Goal: Communication & Community: Answer question/provide support

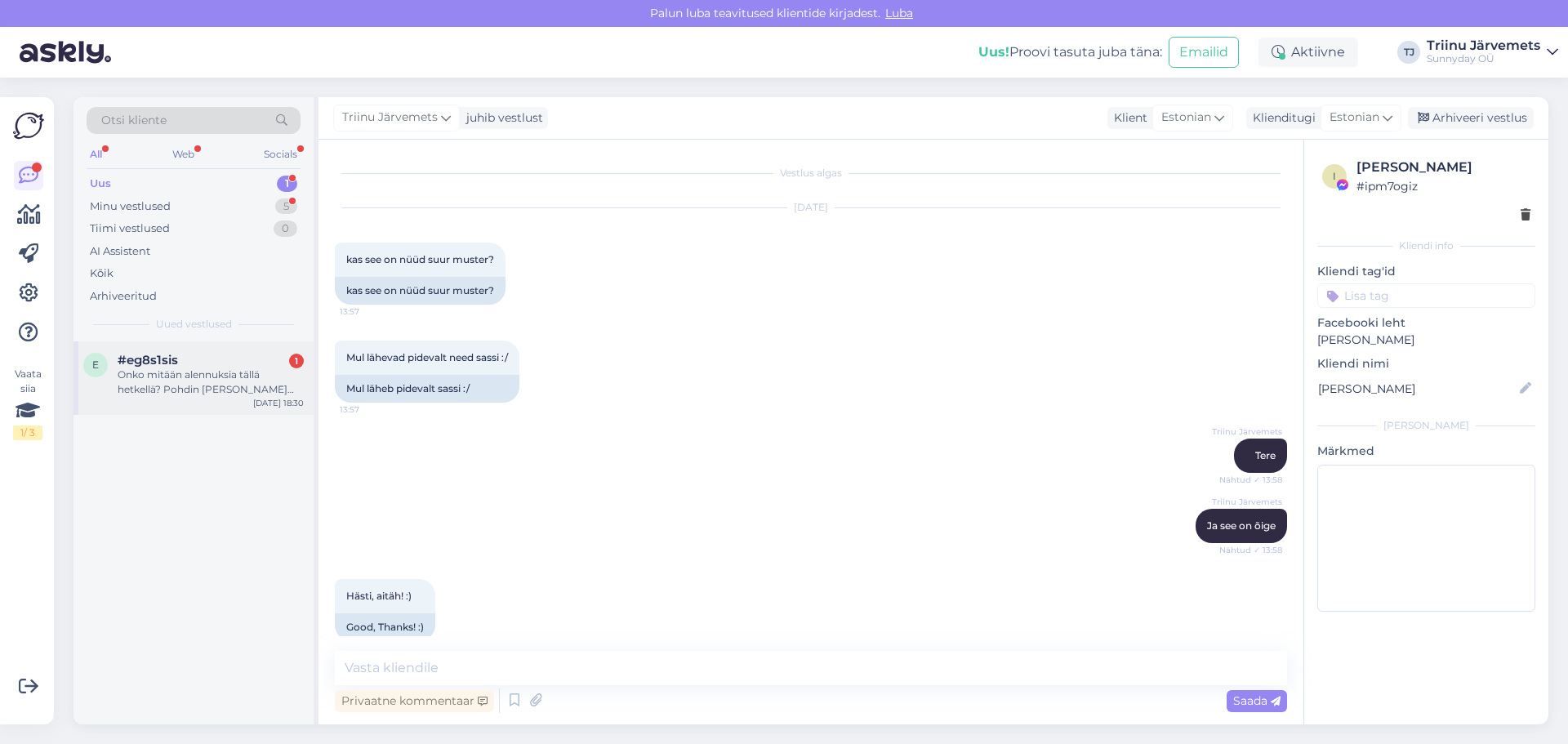
scroll to position [8225, 0]
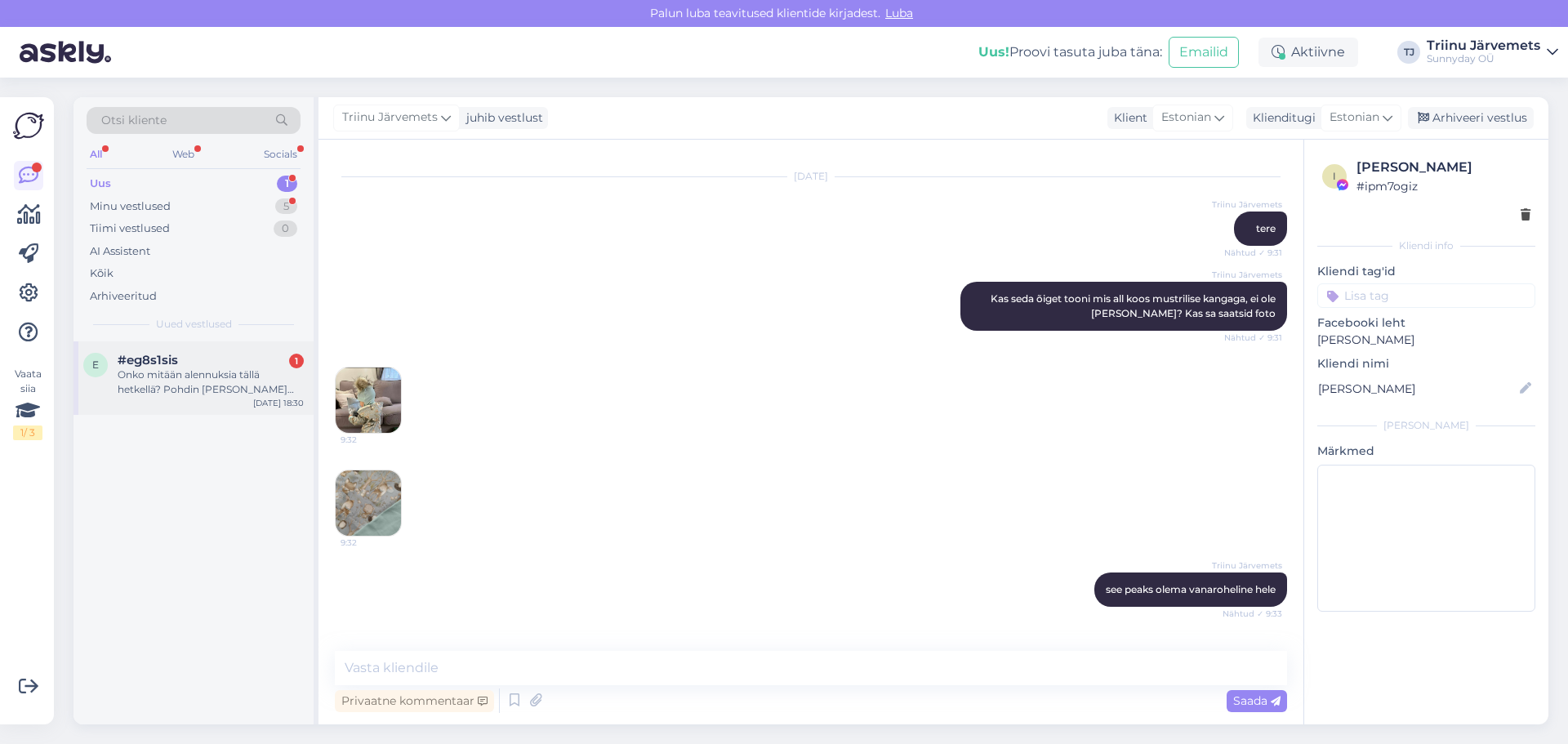
click at [188, 389] on div "Onko mitään alennuksia tällä hetkellä? Pohdin [PERSON_NAME] tekisin tilausta" at bounding box center [210, 383] width 186 height 30
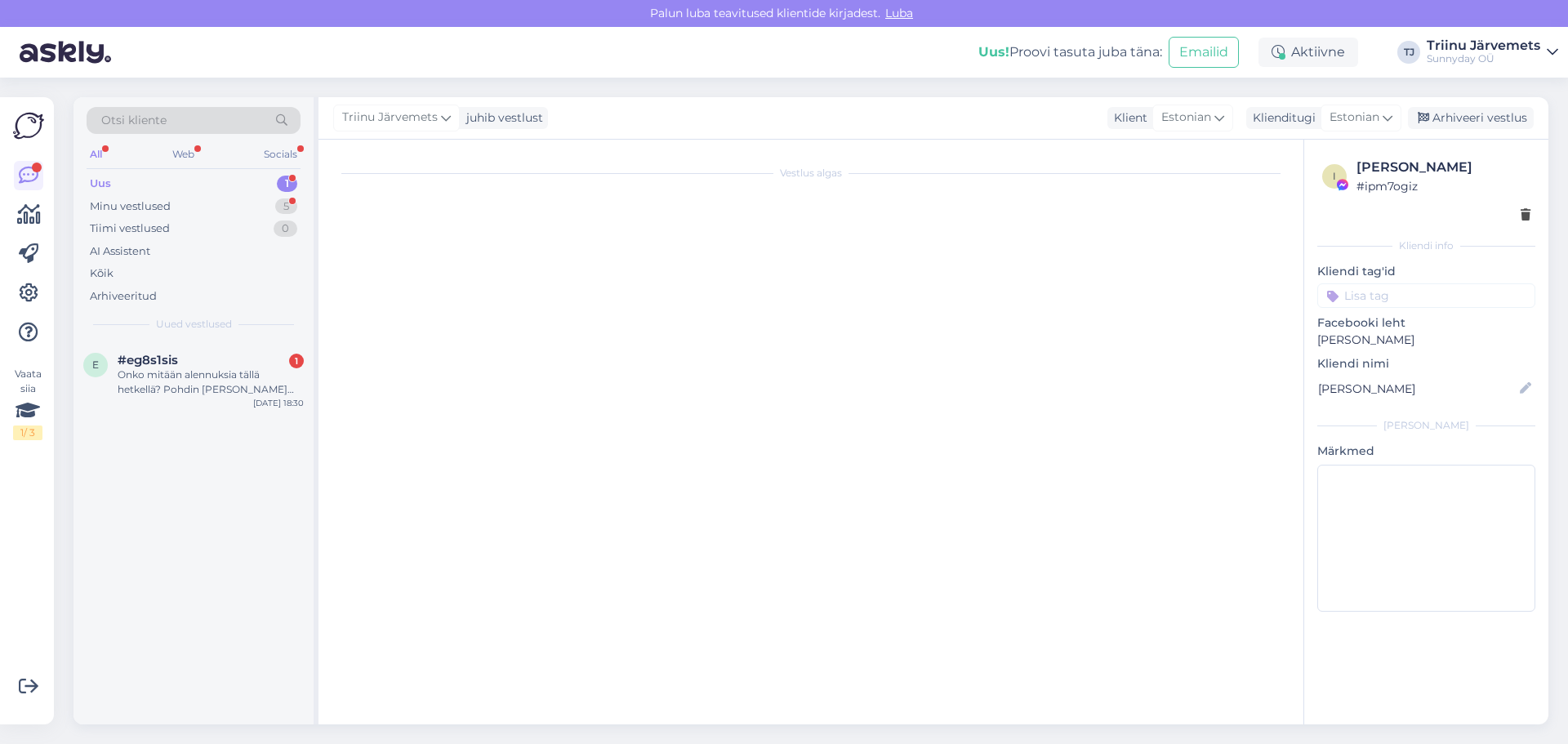
scroll to position [2056, 0]
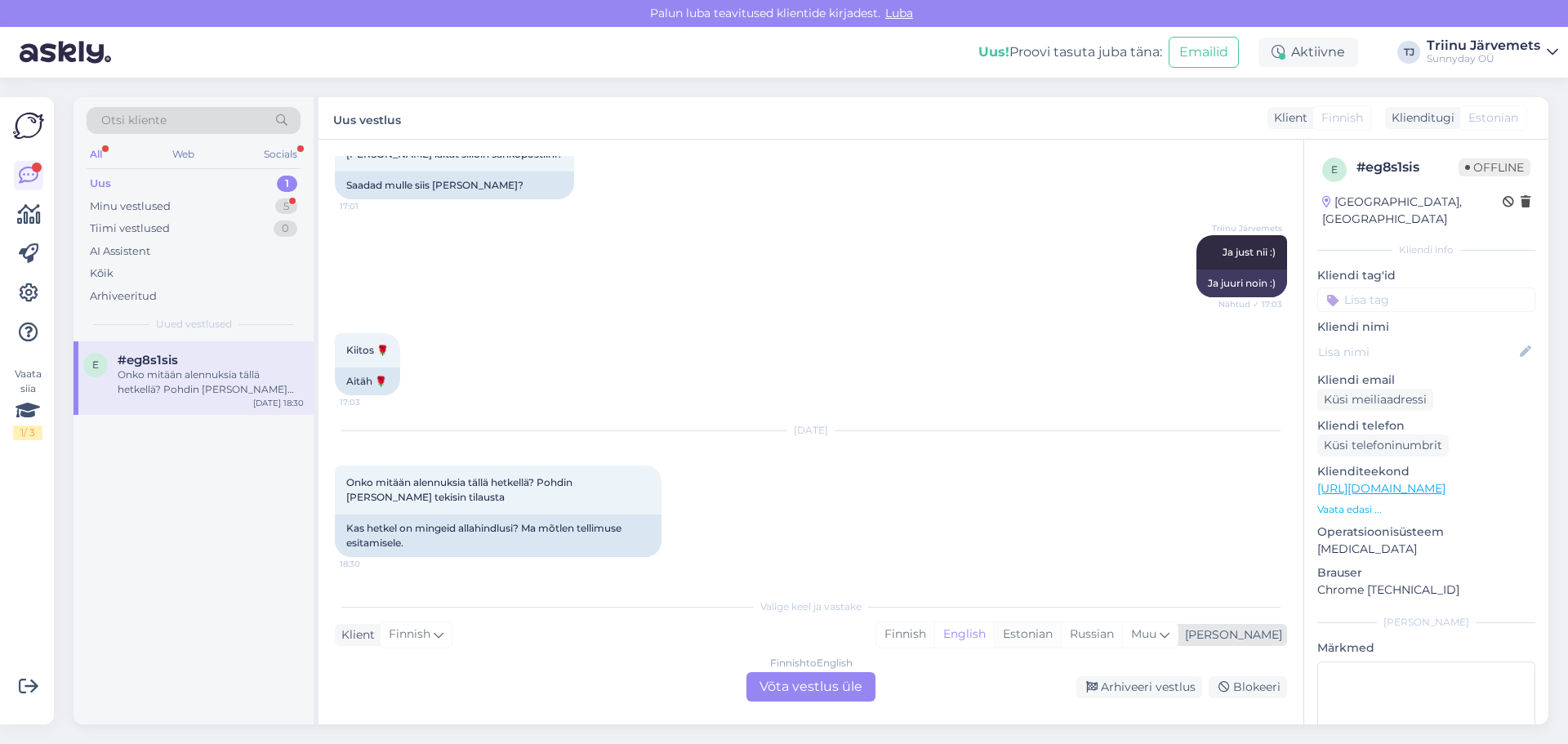
click at [1061, 635] on div "Estonian" at bounding box center [1027, 635] width 67 height 25
click at [829, 690] on div "Finnish to Estonian Võta vestlus üle" at bounding box center [811, 687] width 129 height 30
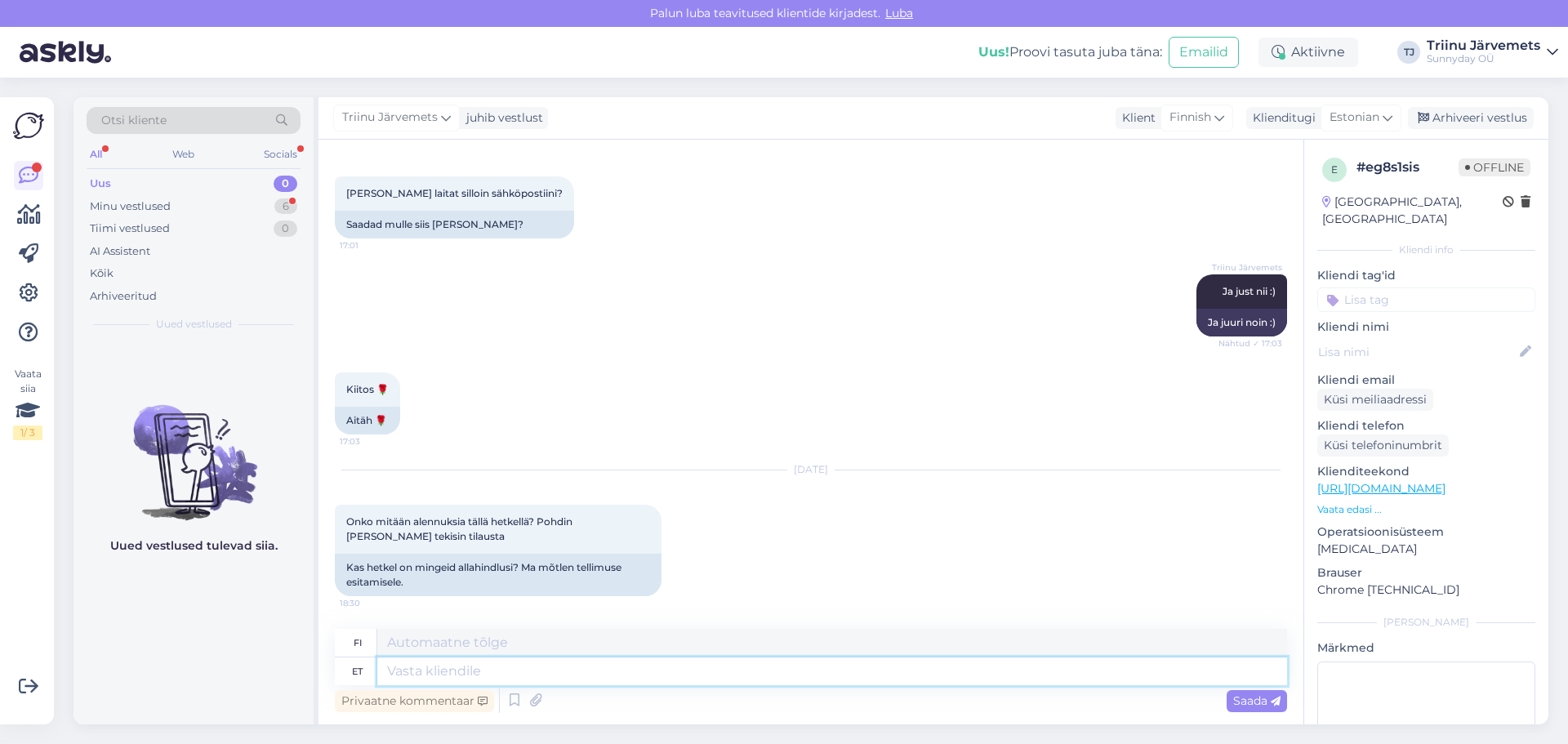
click at [470, 678] on textarea at bounding box center [831, 671] width 910 height 28
type textarea "Tere, v"
type textarea "Hei,"
type textarea "Tere, võin t"
type textarea "Hei, [PERSON_NAME]"
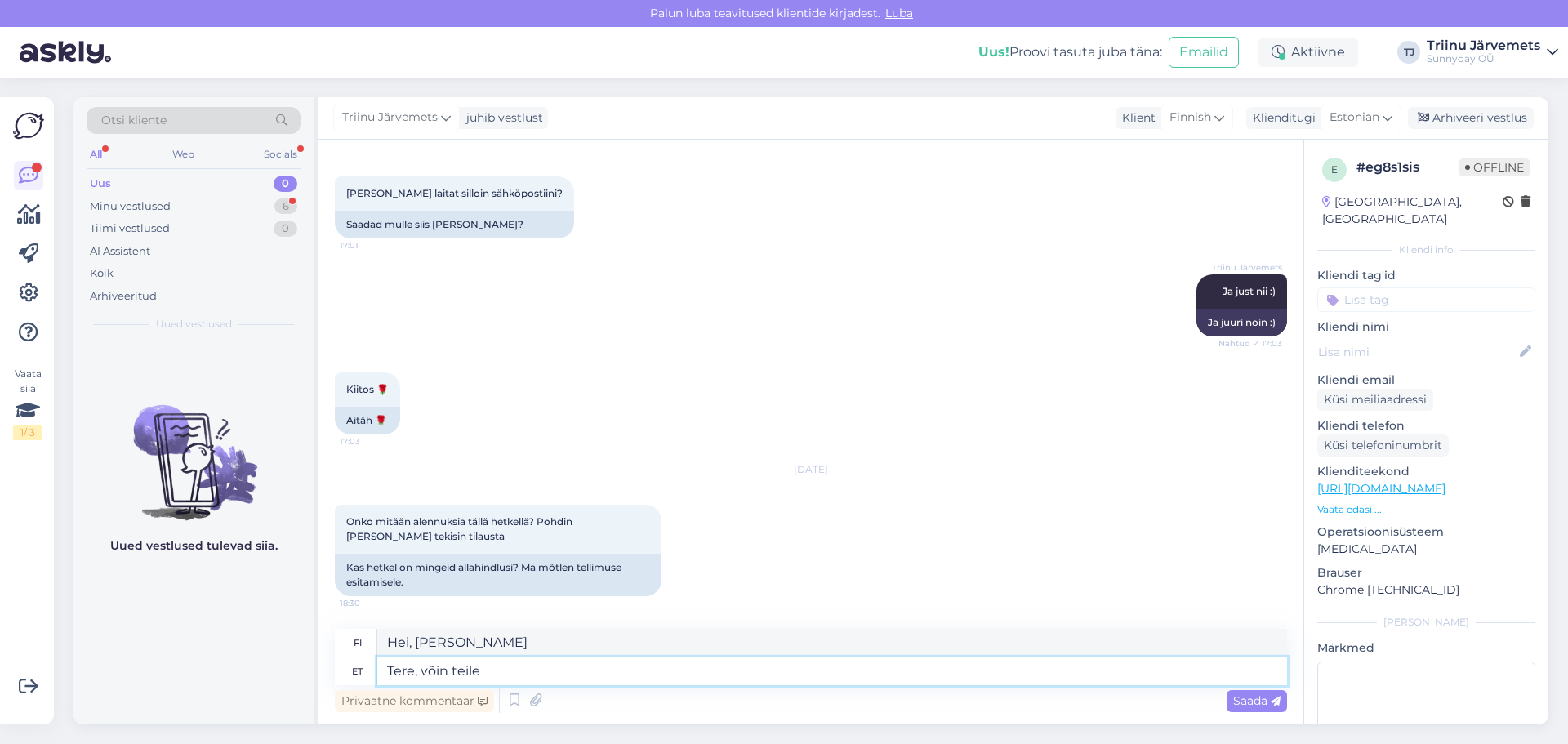
type textarea "Tere, võin teile"
type textarea "Hei, voinko auttaa sinua?"
type textarea "Tere, võin teile teha ku"
type textarea "Hei, voin tehdä sen puolestasi."
type textarea "Tere, võin teile teha kupongi"
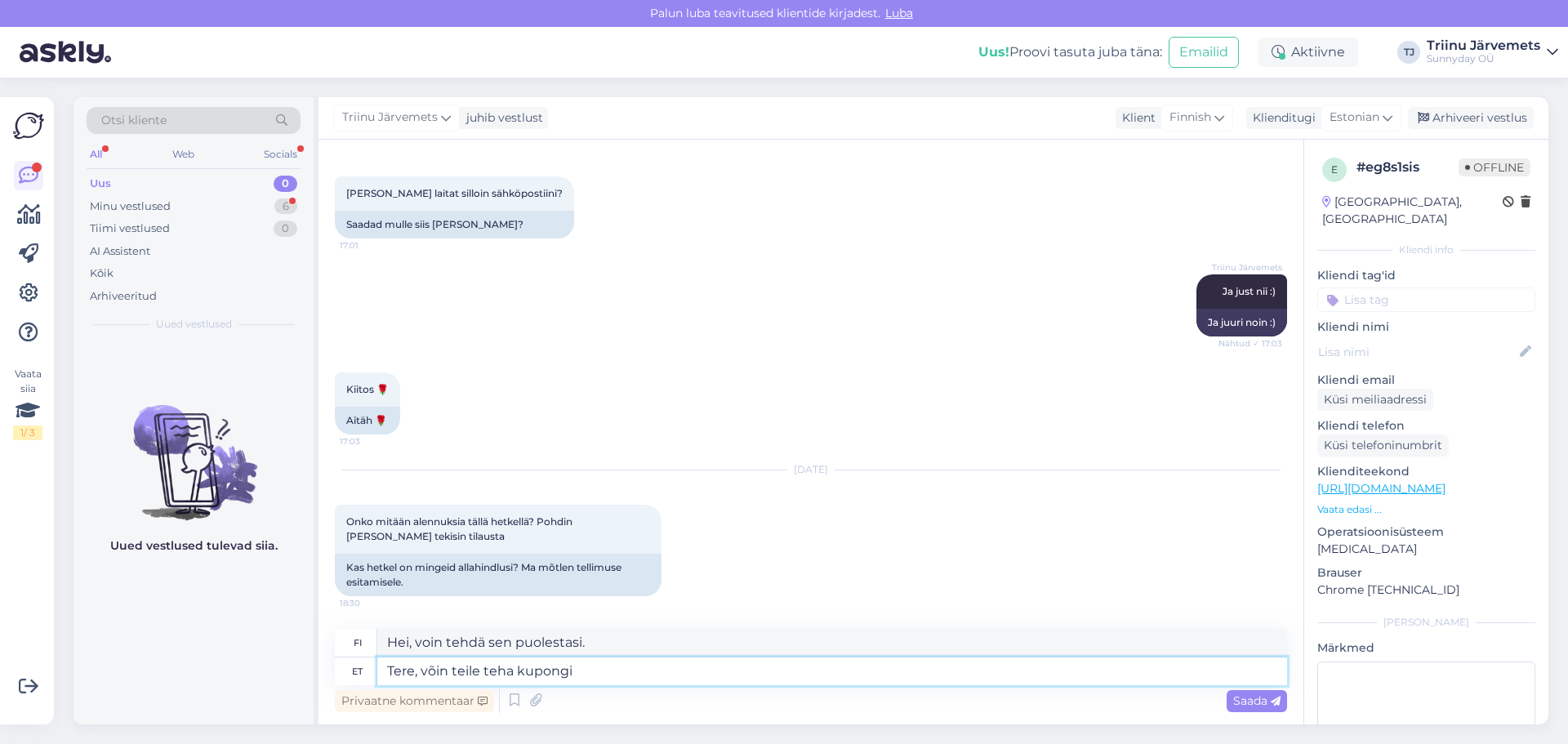
type textarea "Hei, voin tehdä sinulle kupongin."
type textarea "Tere, võin teile teha kupongi :)"
type textarea "Hei, voin tehdä sinulle kupongin:"
type textarea "Tere, võin teile teha kupongi :)"
type textarea "Hei, voin tehdä sinulle kupongin :)"
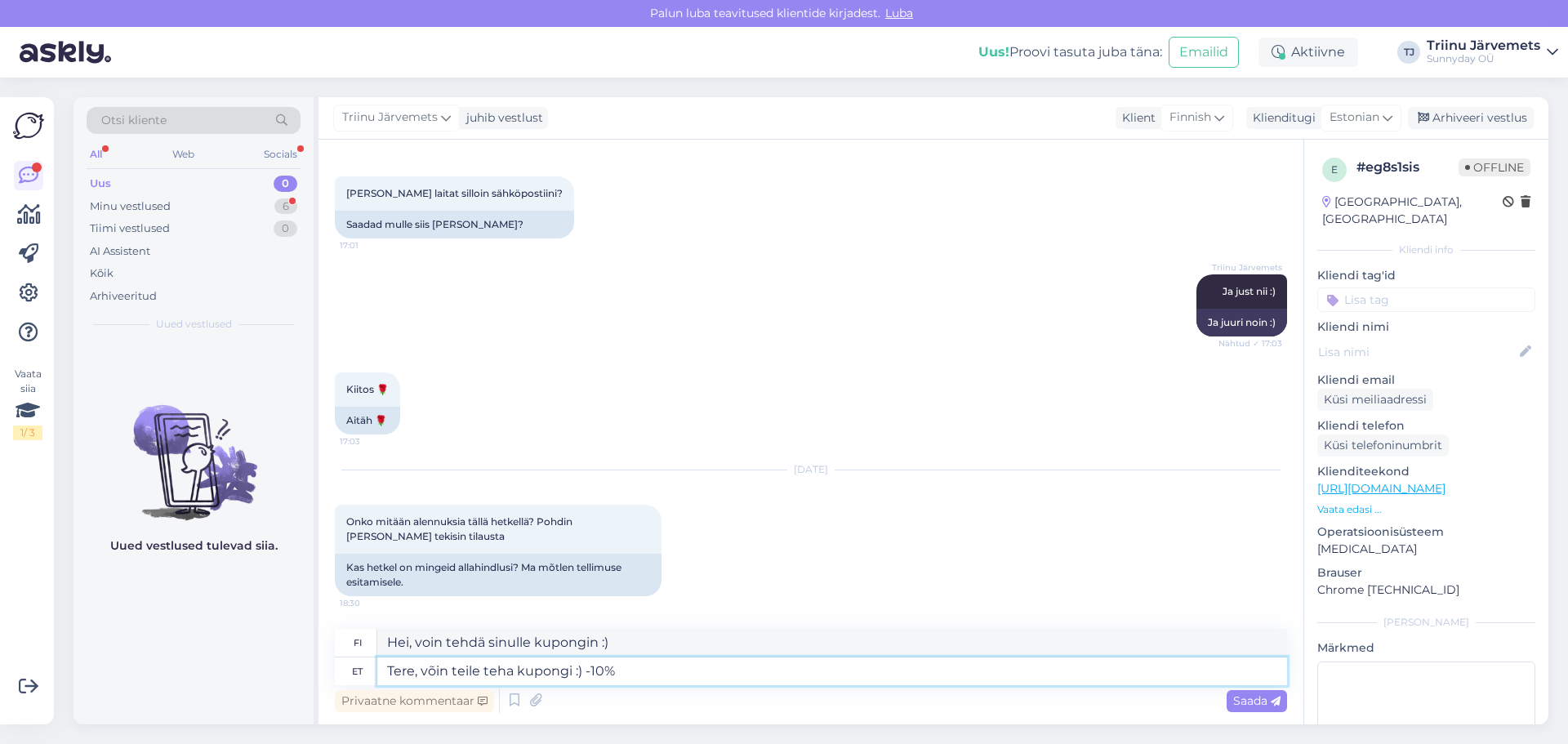
type textarea "Tere, võin teile teha kupongi :) -10% k"
type textarea "Hei, voin tehdä sinulle kupongin :) -10%"
type textarea "Tere, võin teile teha kupongi :) -10% kogu ka"
type textarea "Hei, voin tehdä sinulle kupongin :) -10% alennus koko ostoksesta"
type textarea "Tere, võin teile teha kupongi :) -10% kogu kaubale"
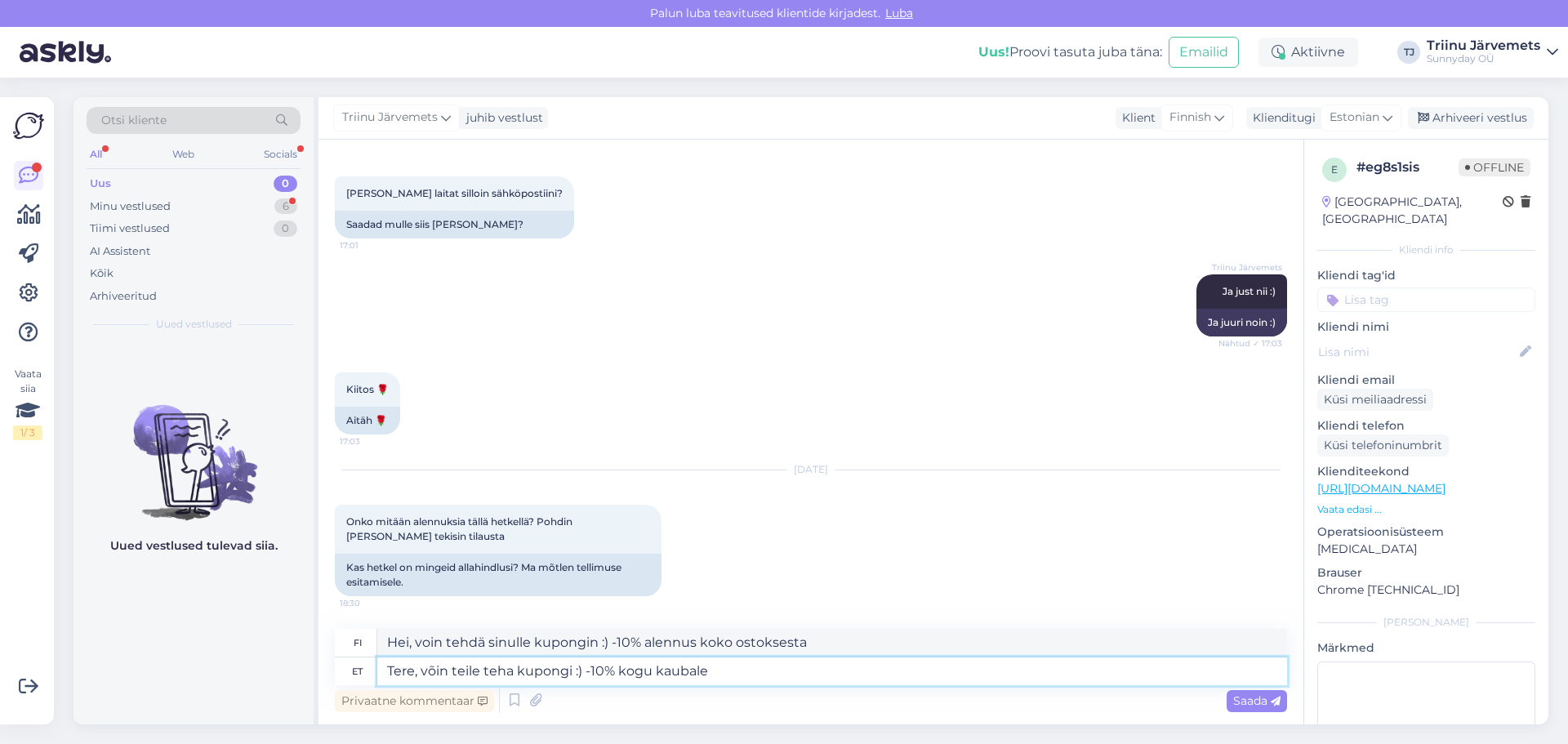
type textarea "Hei, voin tehdä sinulle kupongin :) -10% kaikista tuotteista"
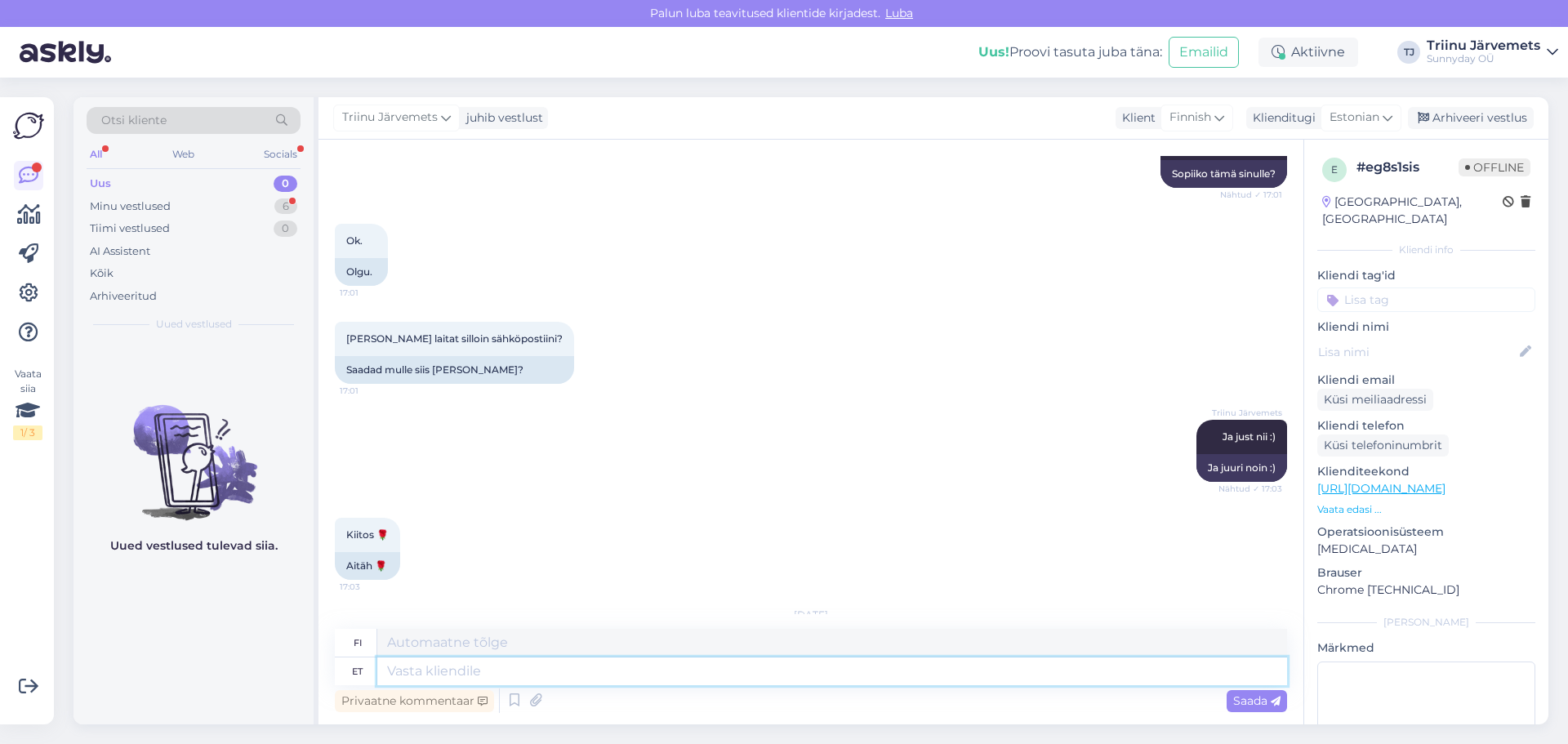
scroll to position [2149, 0]
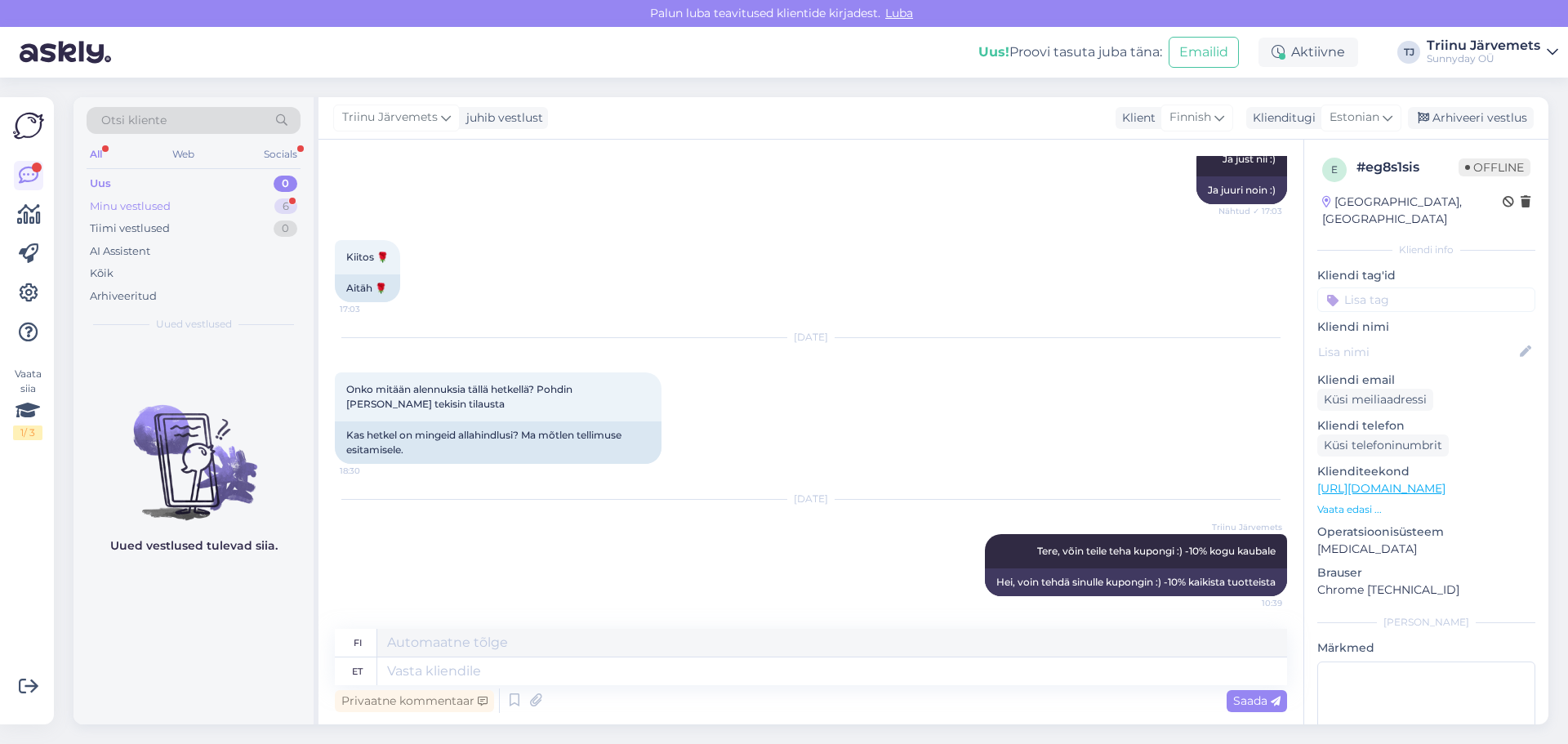
click at [153, 209] on div "Minu vestlused" at bounding box center [129, 207] width 81 height 16
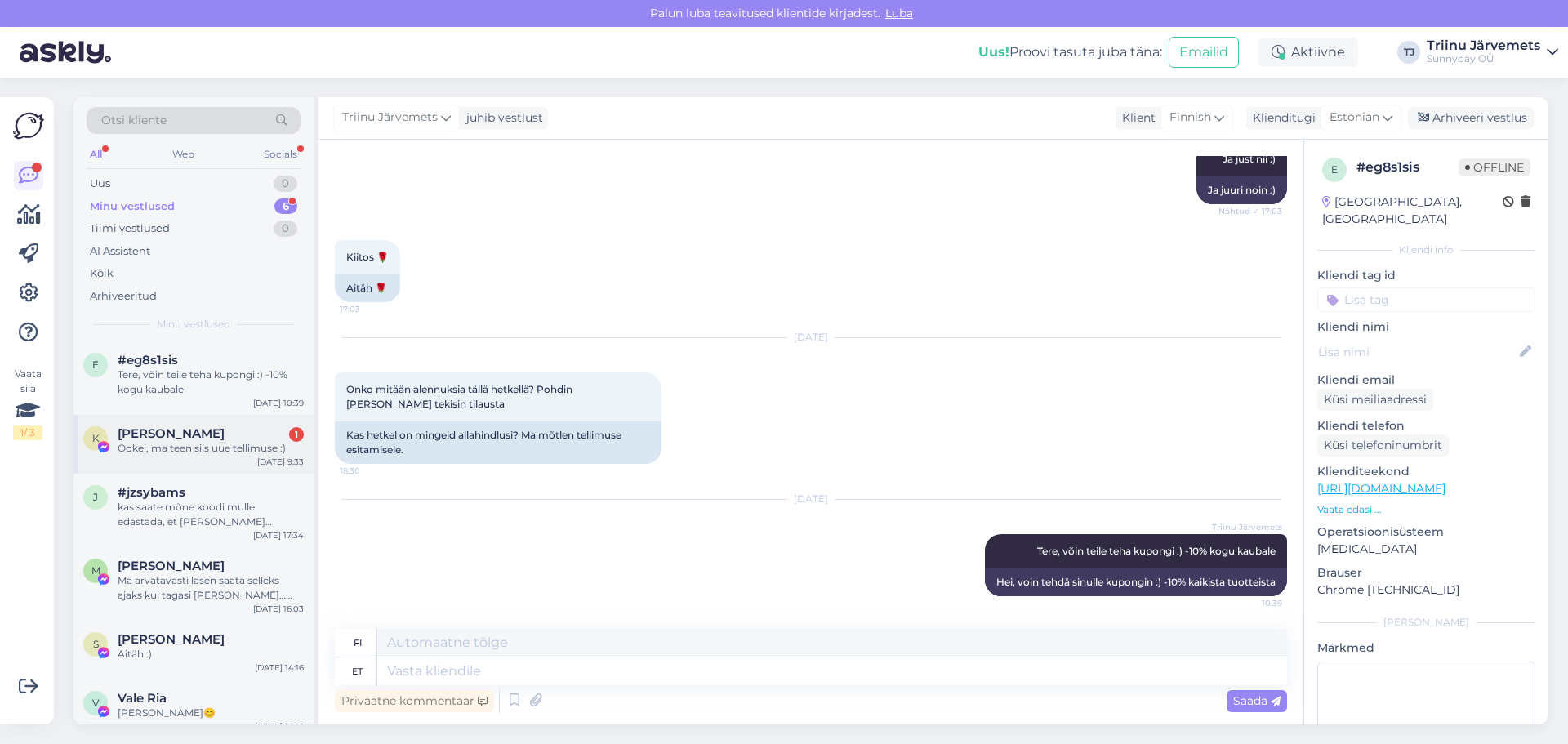
click at [221, 461] on div "K Kadi Salu 1 Ookei, ma teen siis uue tellimuse :) [DATE] 9:33" at bounding box center [193, 444] width 240 height 59
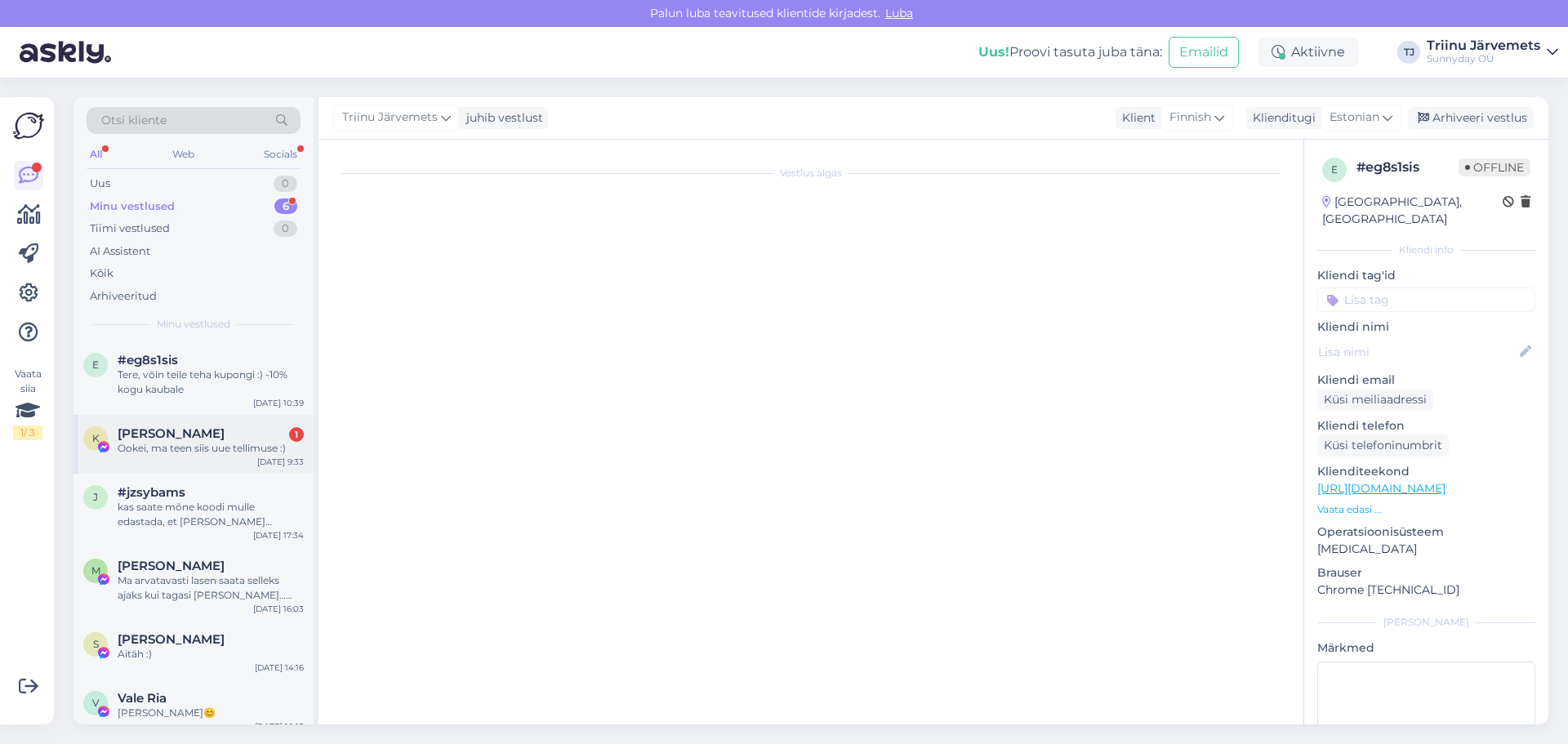
scroll to position [8019, 0]
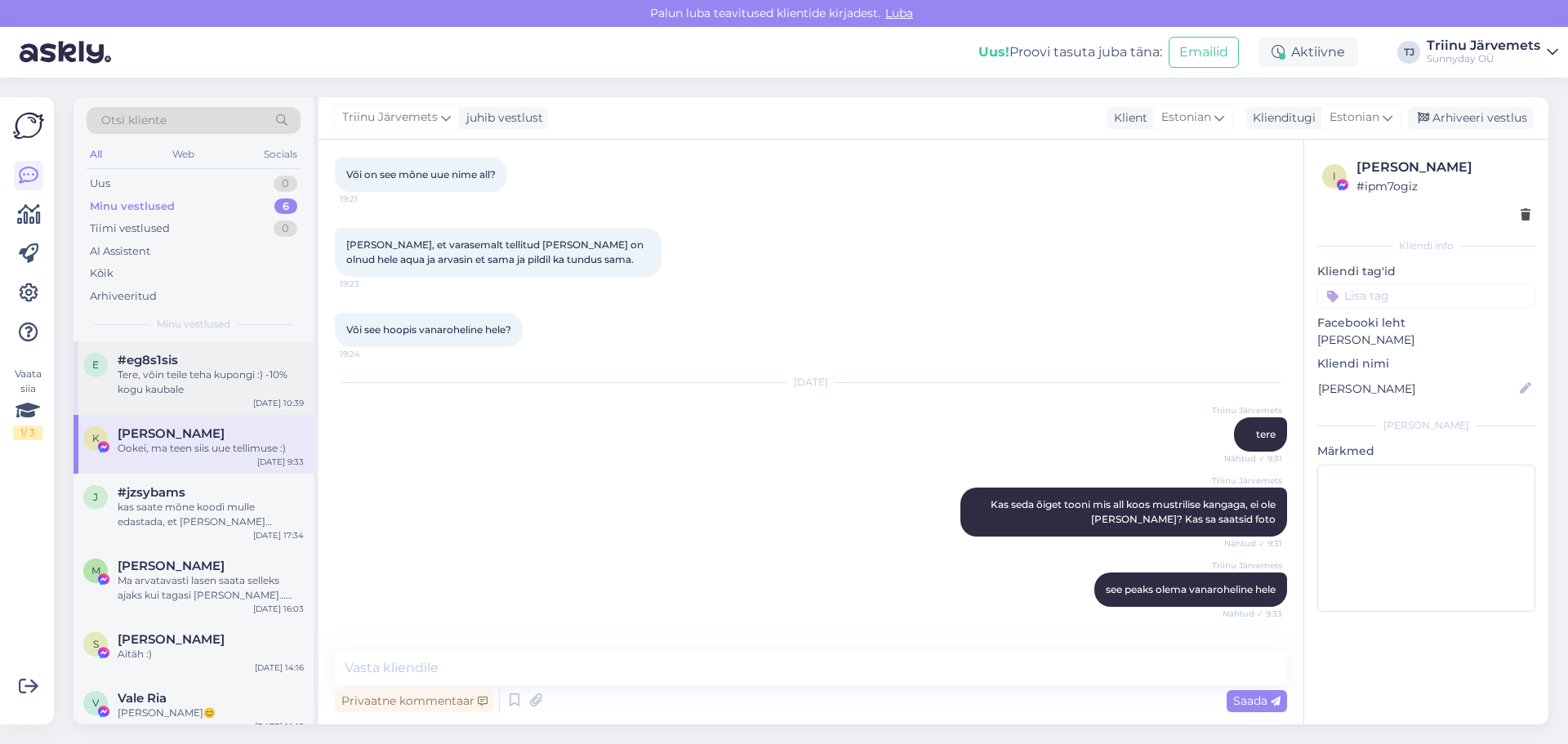
click at [202, 372] on div "Tere, võin teile teha kupongi :) -10% kogu kaubale" at bounding box center [210, 383] width 186 height 30
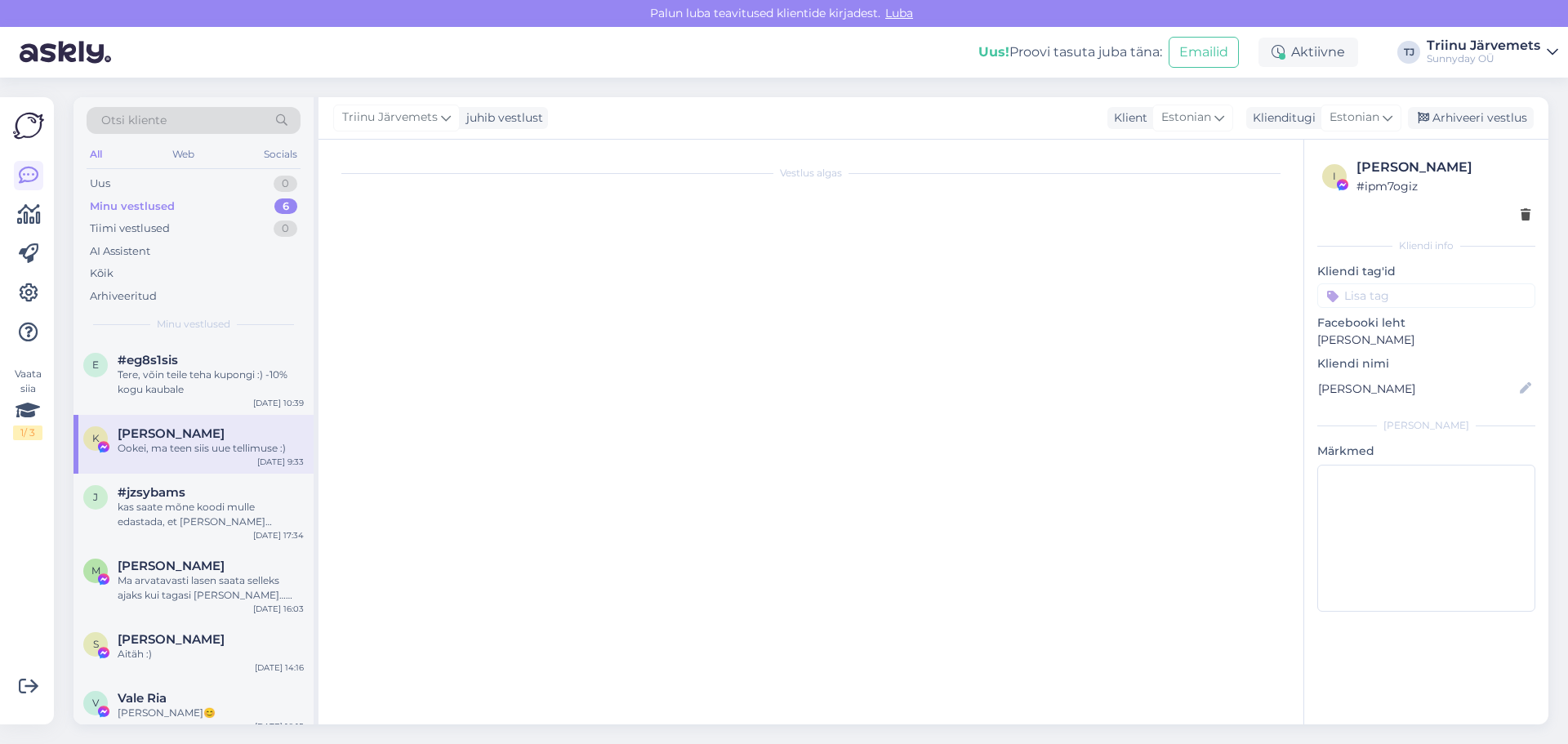
scroll to position [2149, 0]
